Goal: Task Accomplishment & Management: Use online tool/utility

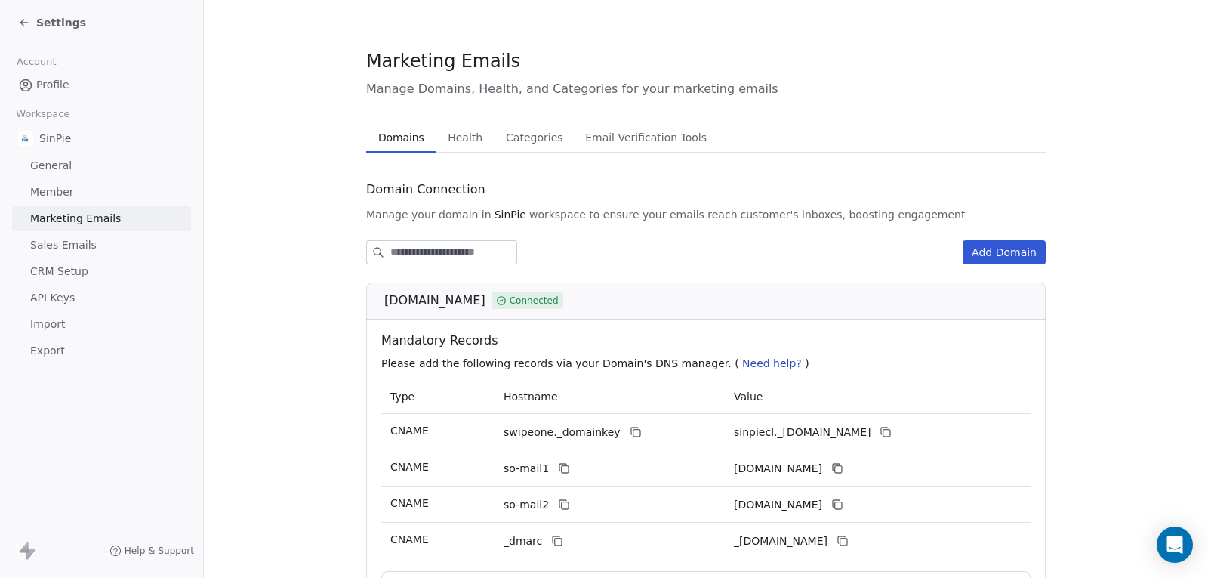
click at [29, 26] on icon at bounding box center [24, 23] width 12 height 12
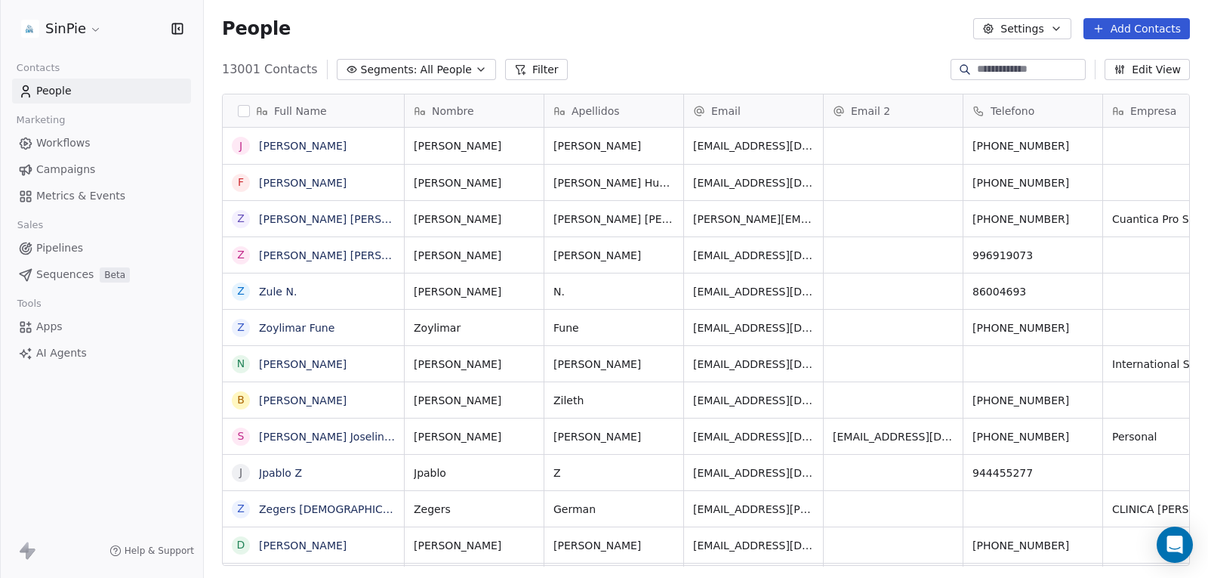
scroll to position [497, 993]
click at [55, 318] on link "Apps" at bounding box center [101, 326] width 179 height 25
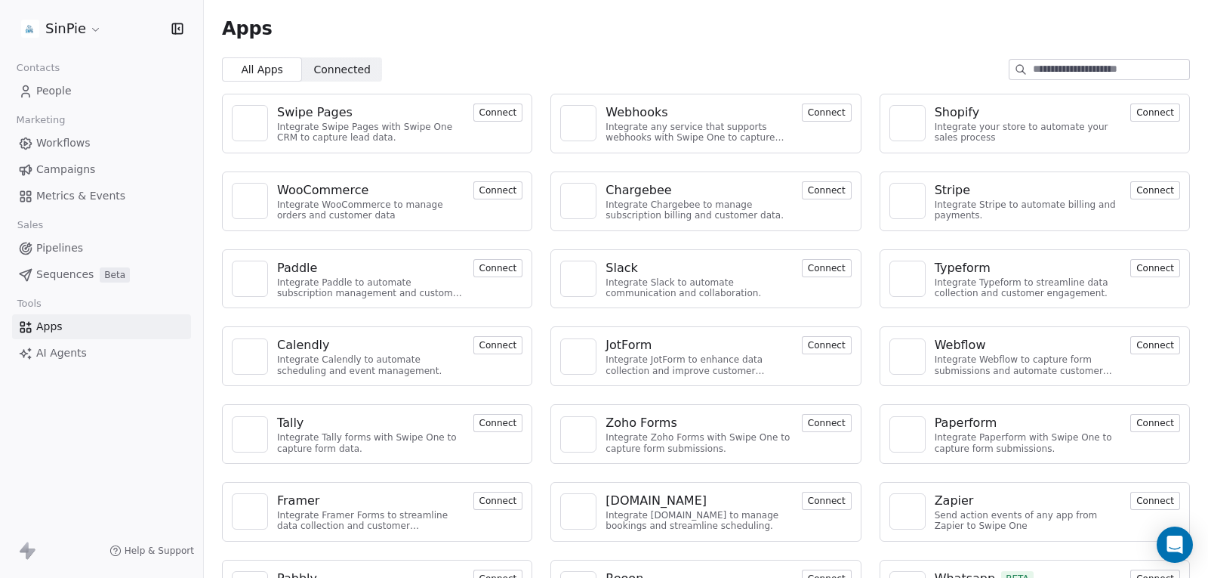
click at [494, 105] on button "Connect" at bounding box center [498, 112] width 50 height 18
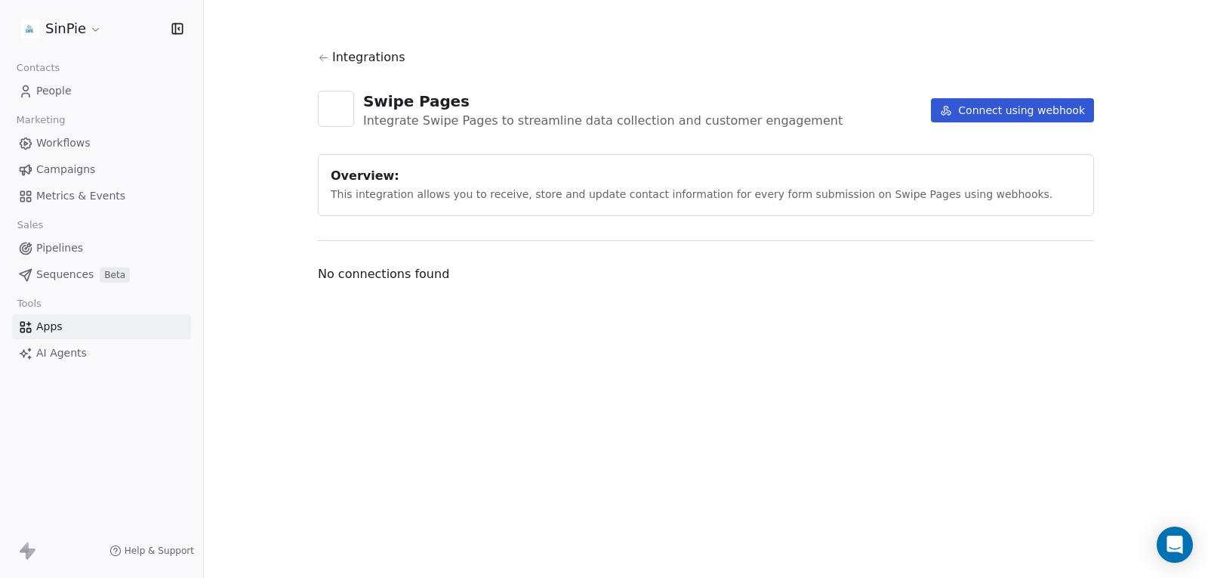
click at [1000, 112] on button "Connect using webhook" at bounding box center [1012, 110] width 163 height 24
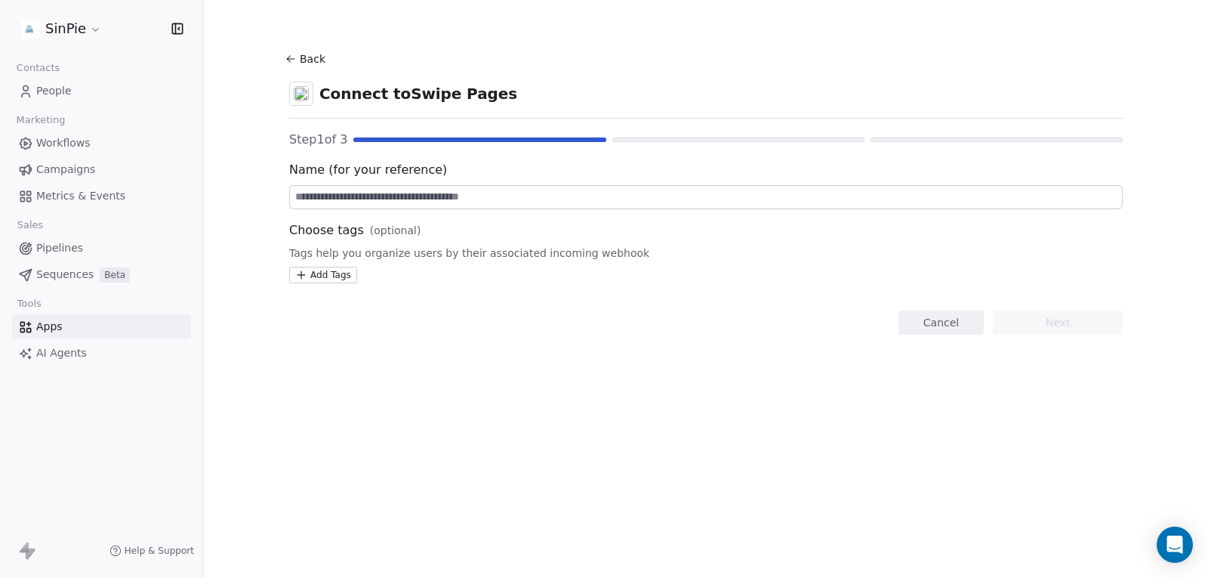
click at [413, 199] on input at bounding box center [706, 197] width 832 height 23
click at [171, 545] on span "Help & Support" at bounding box center [159, 550] width 69 height 12
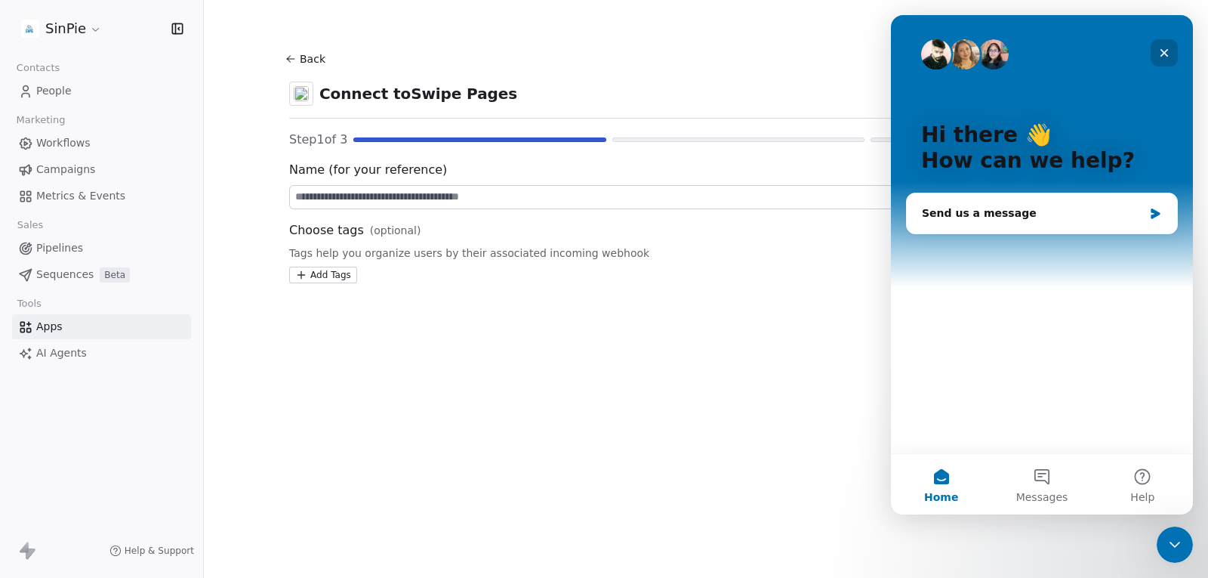
click at [1167, 54] on icon "Close" at bounding box center [1164, 53] width 12 height 12
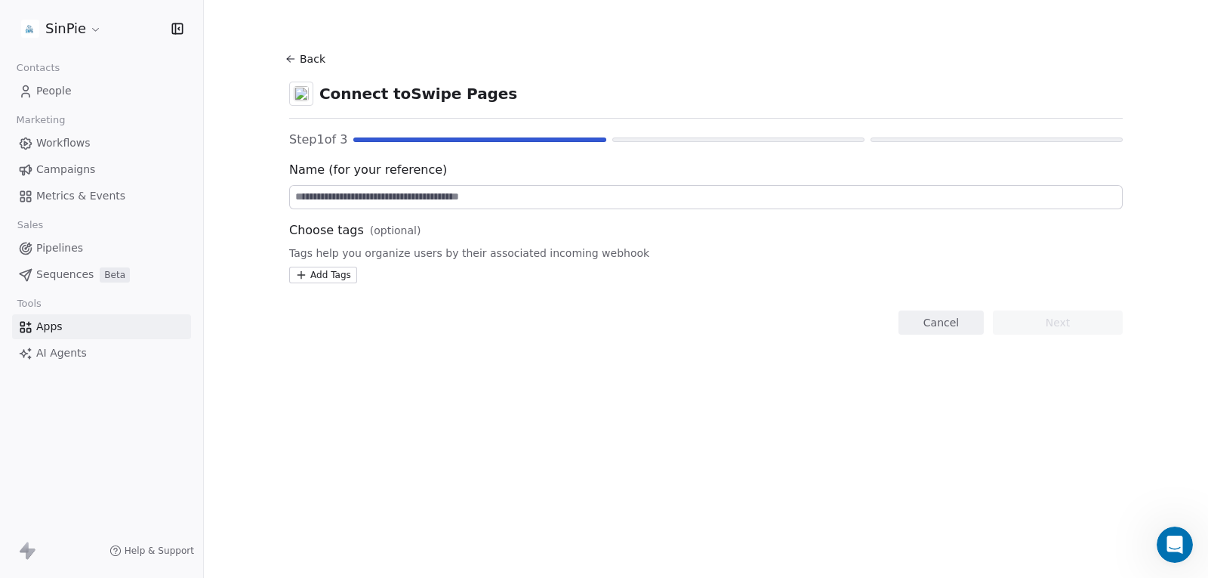
click at [384, 205] on input at bounding box center [706, 197] width 832 height 23
click at [55, 247] on span "Pipelines" at bounding box center [59, 248] width 47 height 16
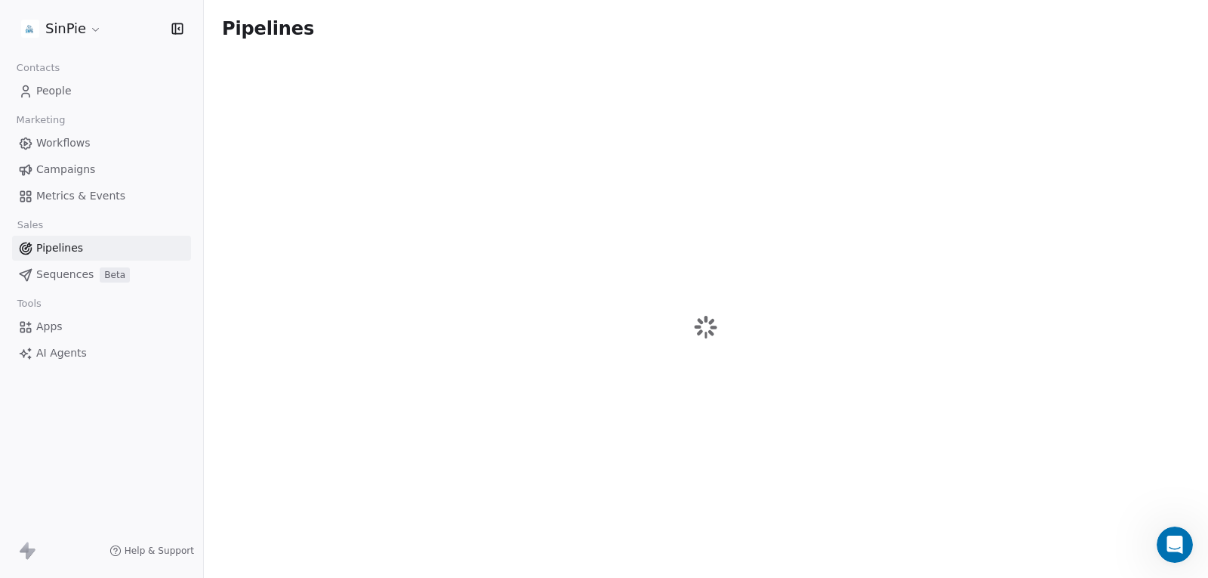
click at [43, 322] on span "Apps" at bounding box center [49, 327] width 26 height 16
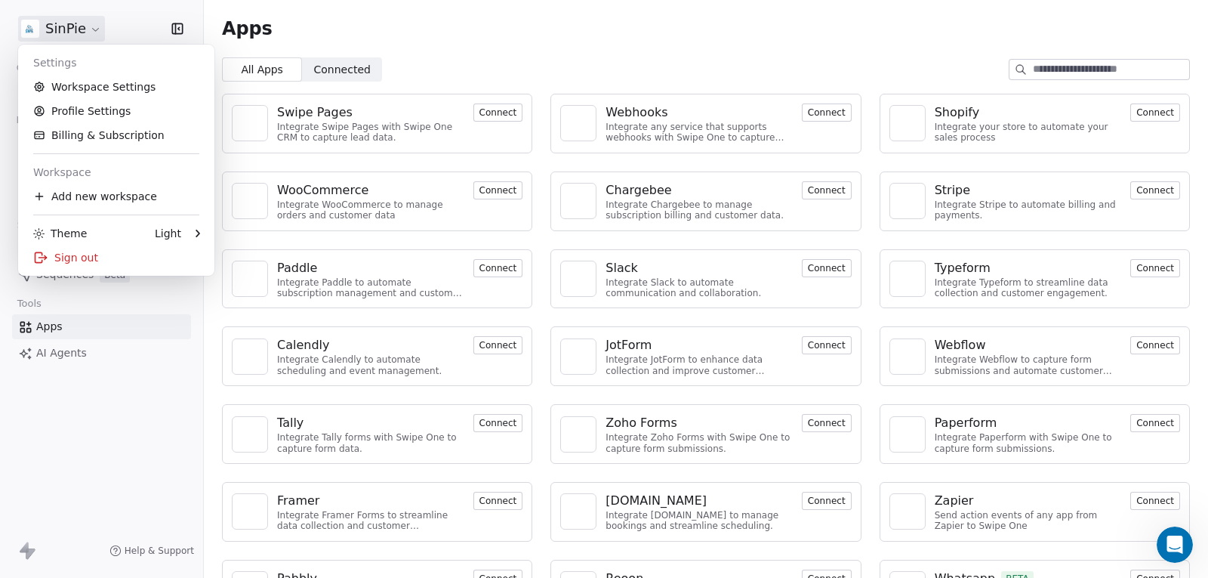
click at [74, 31] on html "SinPie Contacts People Marketing Workflows Campaigns Metrics & Events Sales Pip…" at bounding box center [604, 289] width 1208 height 578
click at [644, 40] on html "SinPie Contacts People Marketing Workflows Campaigns Metrics & Events Sales Pip…" at bounding box center [604, 289] width 1208 height 578
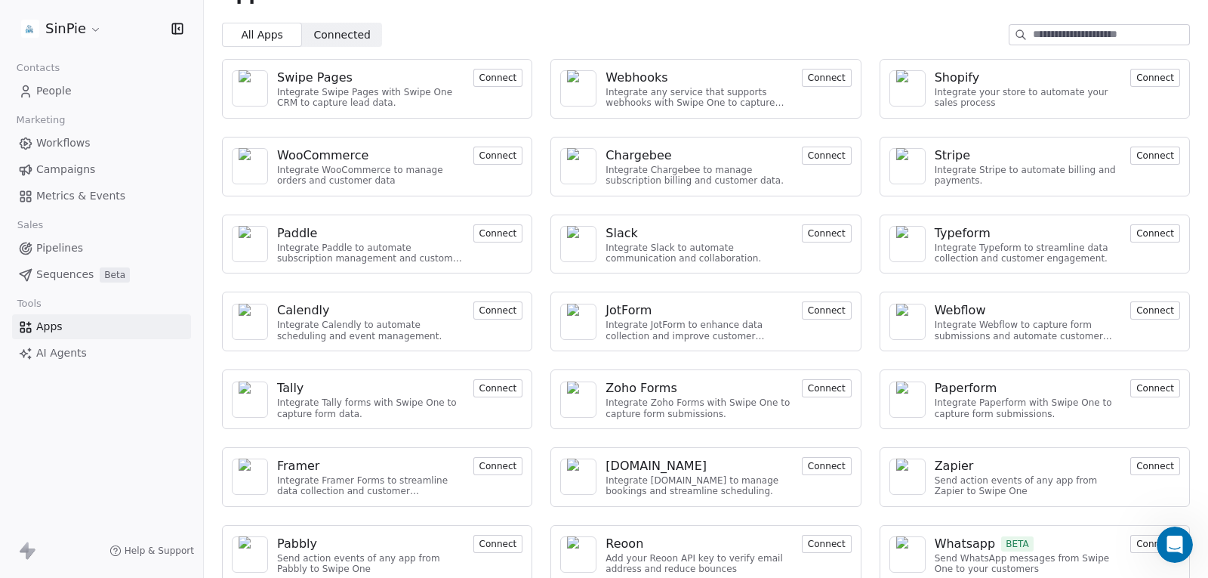
scroll to position [54, 0]
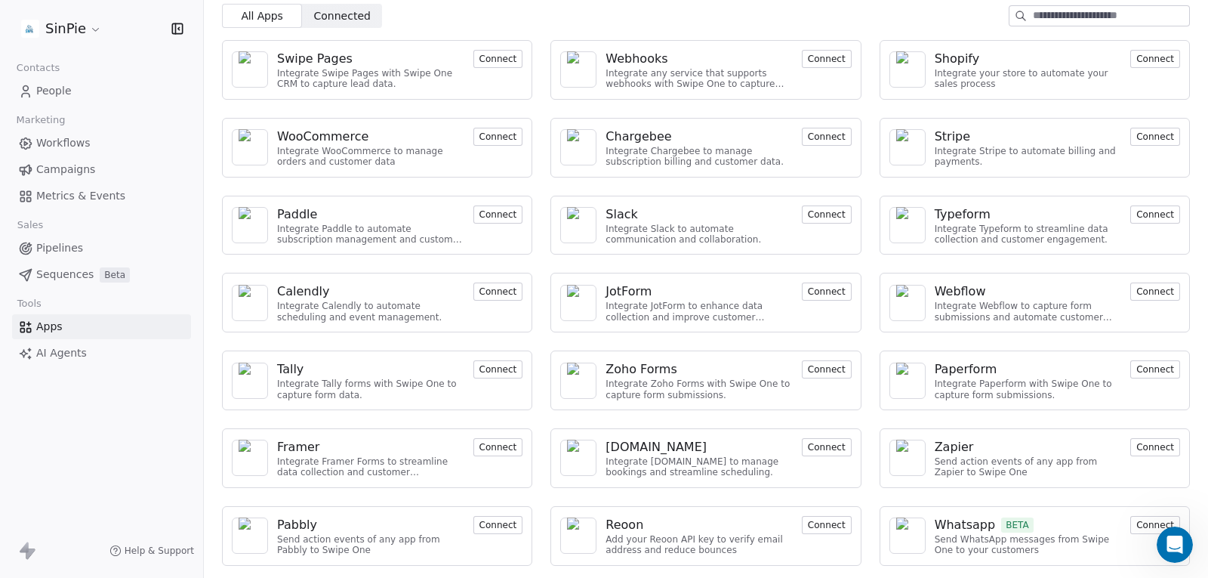
click at [846, 372] on div "Zoho Forms Integrate Zoho Forms with Swipe One to capture form submissions. Con…" at bounding box center [705, 380] width 310 height 60
click at [821, 373] on button "Connect" at bounding box center [827, 369] width 50 height 18
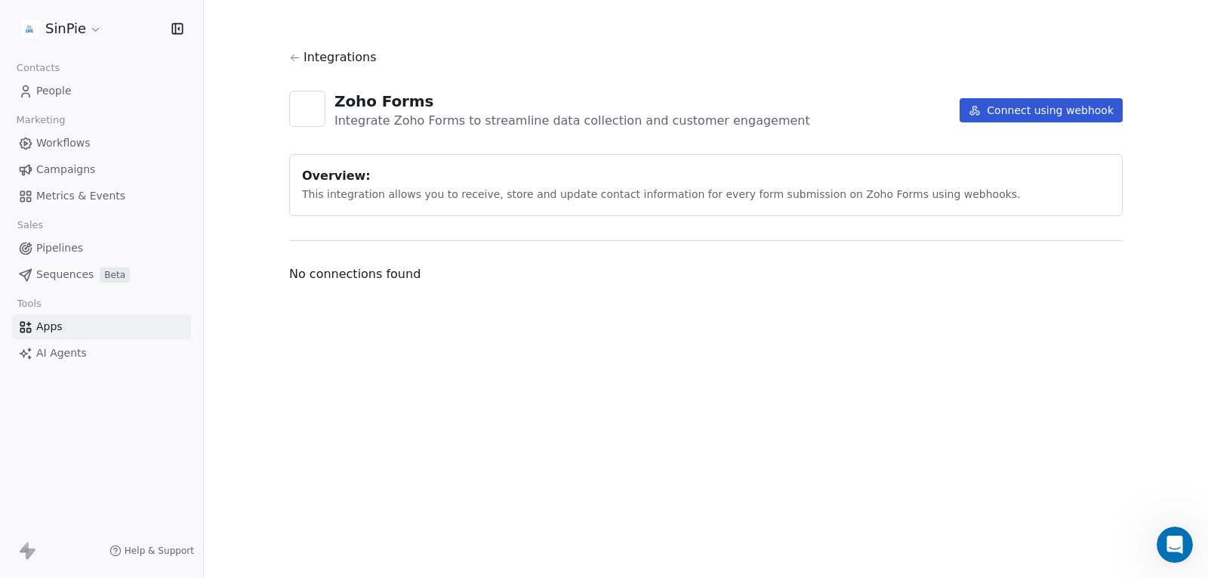
click at [1044, 112] on button "Connect using webhook" at bounding box center [1041, 110] width 163 height 24
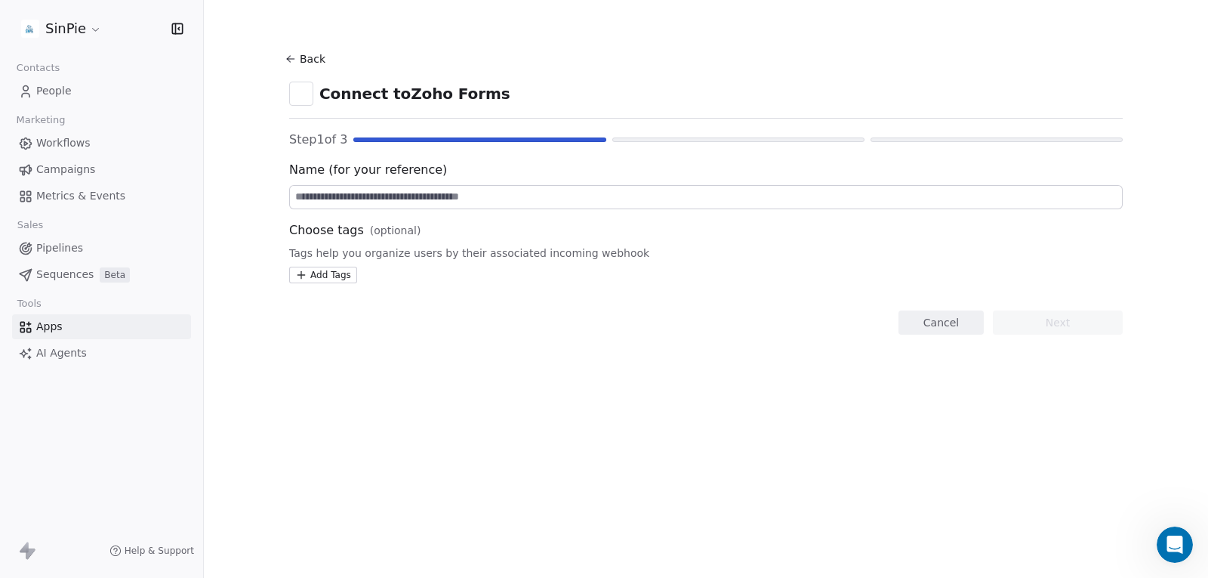
click at [424, 192] on input at bounding box center [706, 197] width 832 height 23
